Goal: Information Seeking & Learning: Learn about a topic

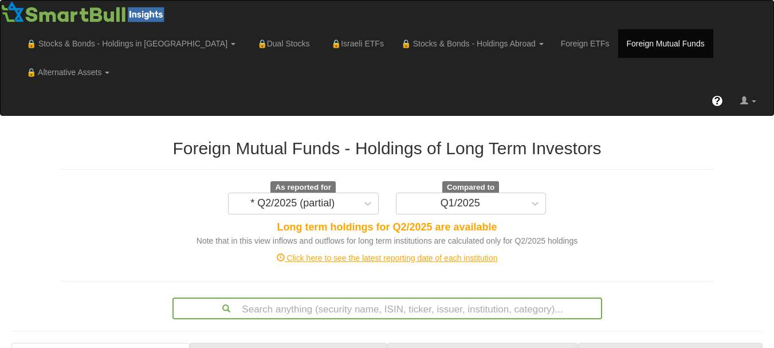
scroll to position [52, 0]
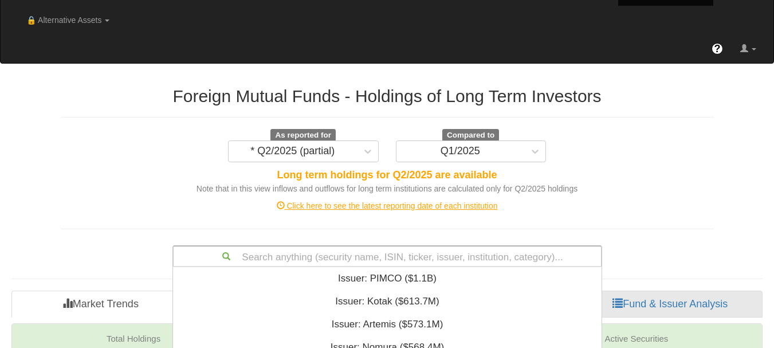
click at [484, 245] on div "Search anything (security name, ISIN, ticker, issuer, institution, category)...…" at bounding box center [386, 256] width 429 height 22
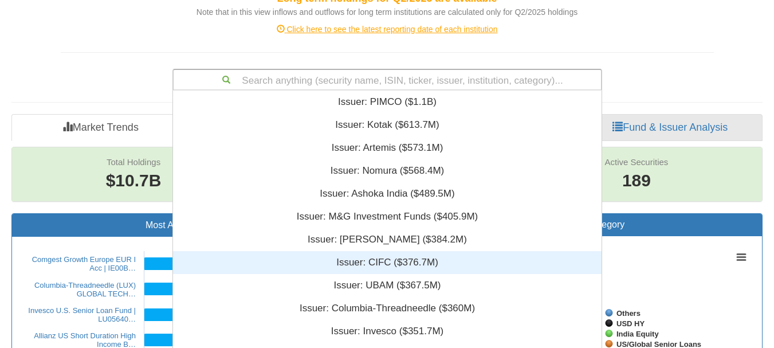
scroll to position [277, 420]
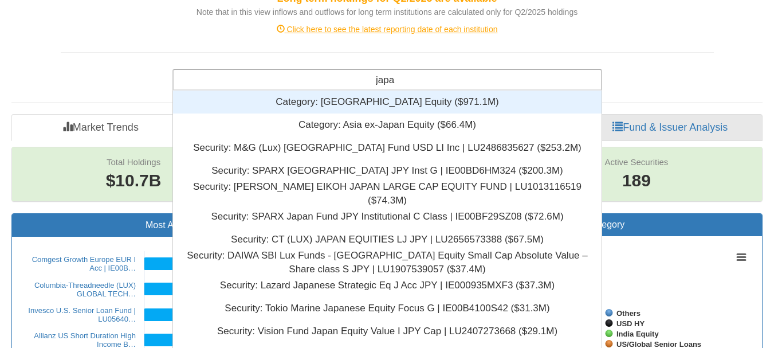
type input "[GEOGRAPHIC_DATA]"
click at [389, 90] on div "Category: ‎[GEOGRAPHIC_DATA] Equity ‎($971.1M)‏" at bounding box center [387, 101] width 428 height 23
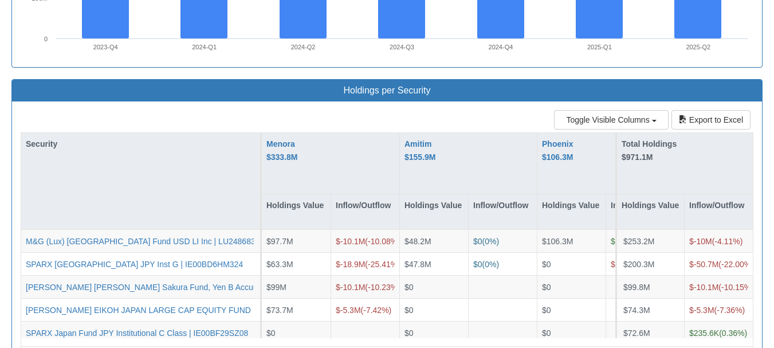
scroll to position [1011, 0]
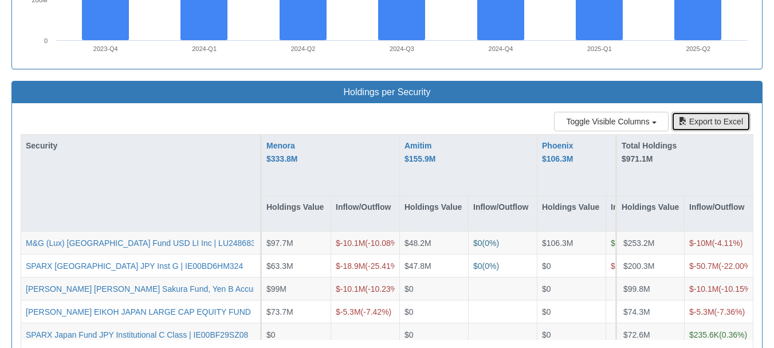
click at [712, 112] on button "Export to Excel" at bounding box center [710, 121] width 79 height 19
